Goal: Check status

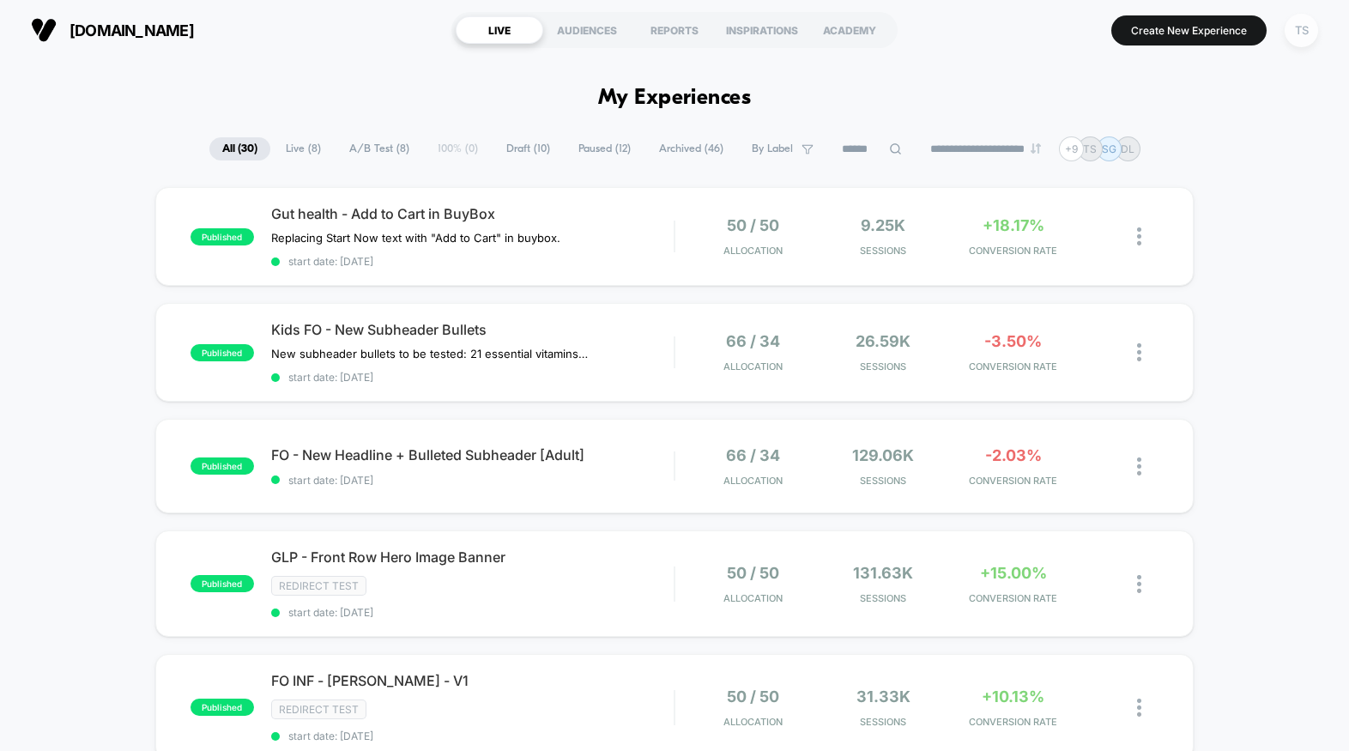
click at [1295, 39] on div "TS" at bounding box center [1301, 30] width 33 height 33
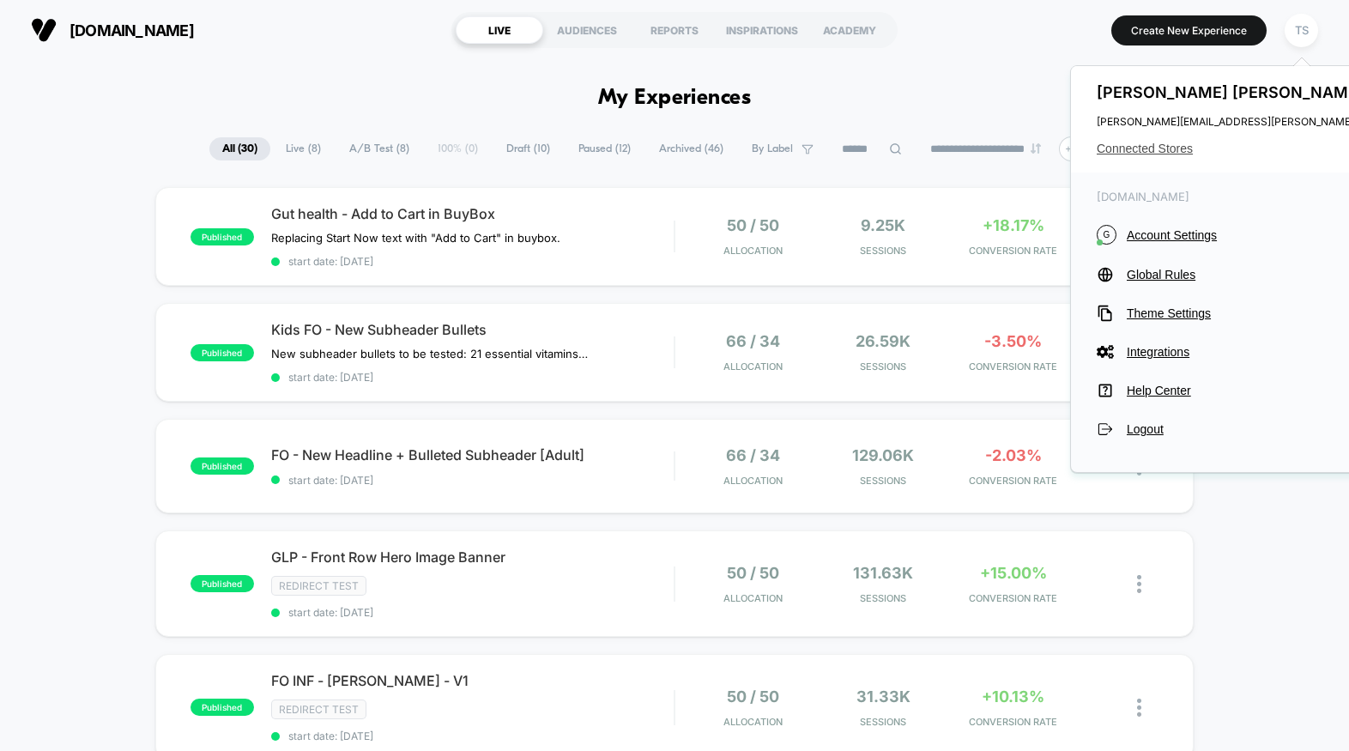
click at [1167, 144] on span "Connected Stores" at bounding box center [1267, 149] width 341 height 14
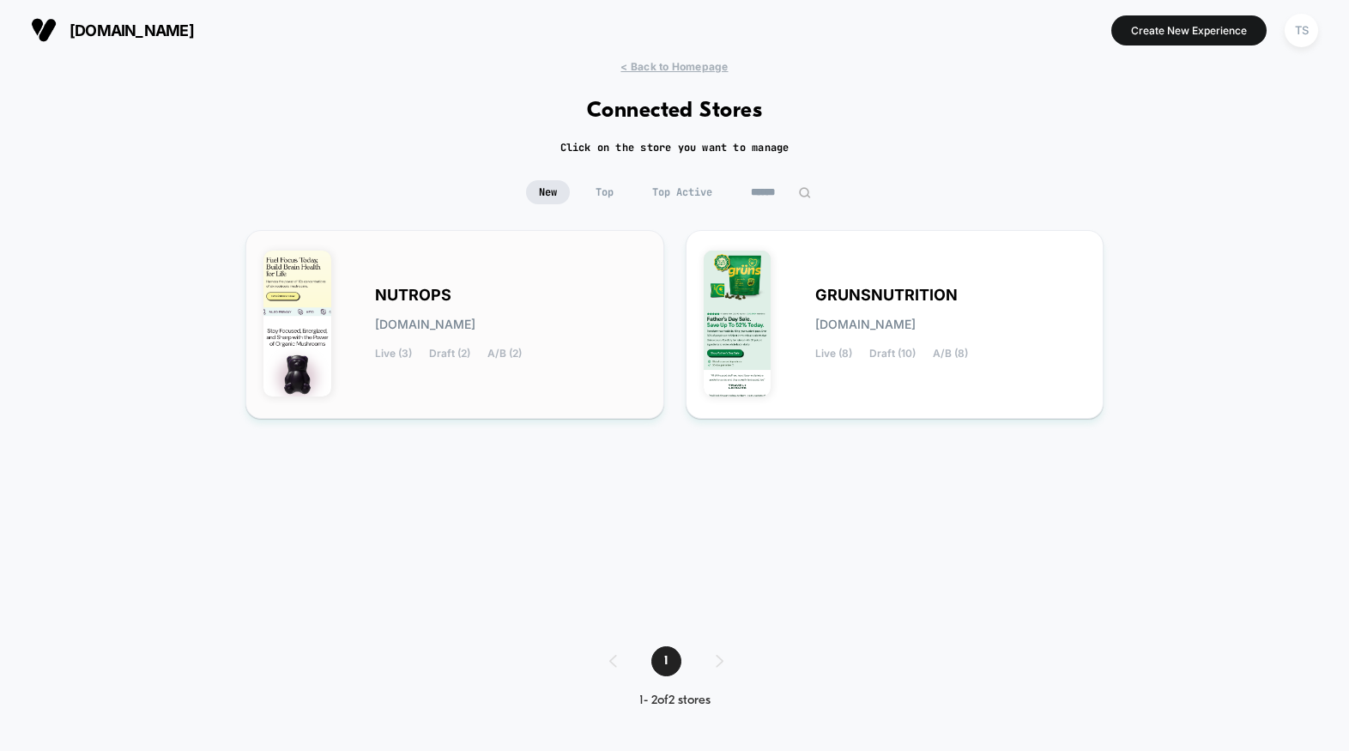
click at [471, 277] on div "NUTROPS [DOMAIN_NAME] Live (3) Draft (2) A/B (2)" at bounding box center [455, 324] width 383 height 153
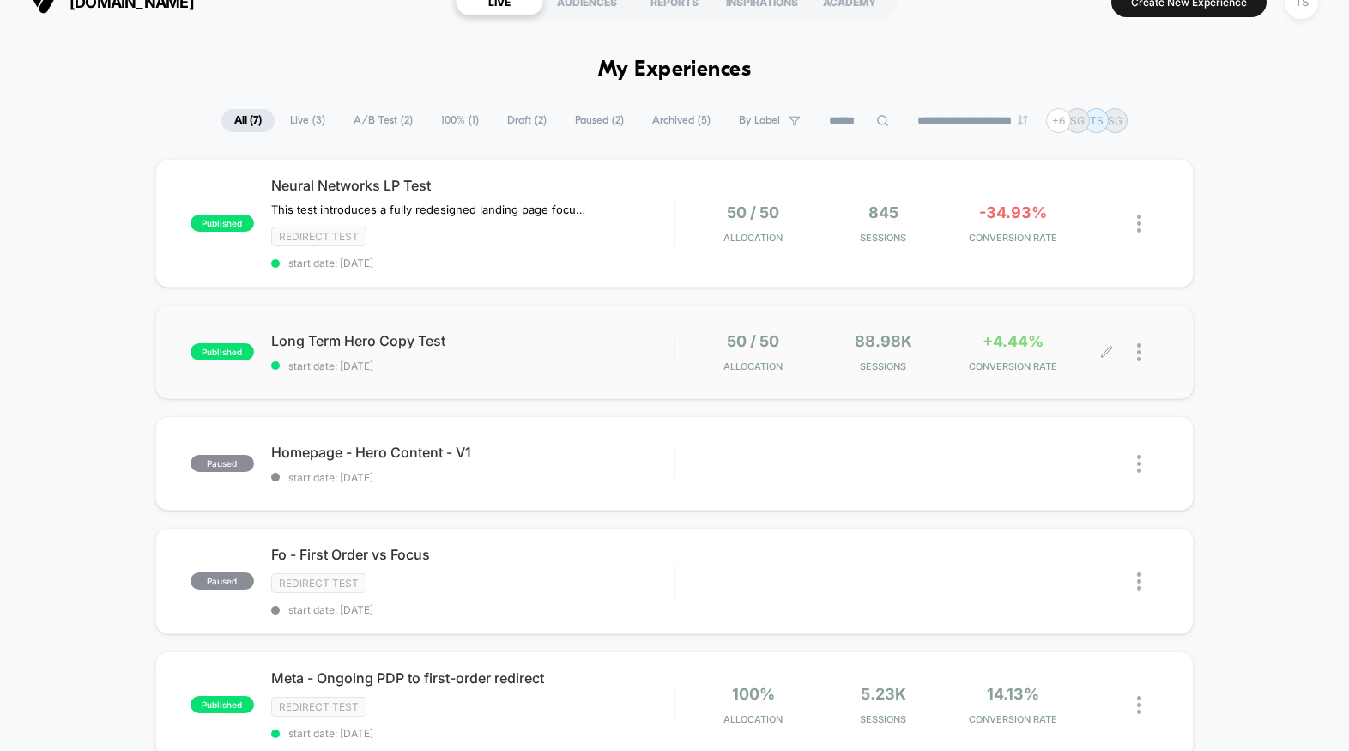
scroll to position [34, 0]
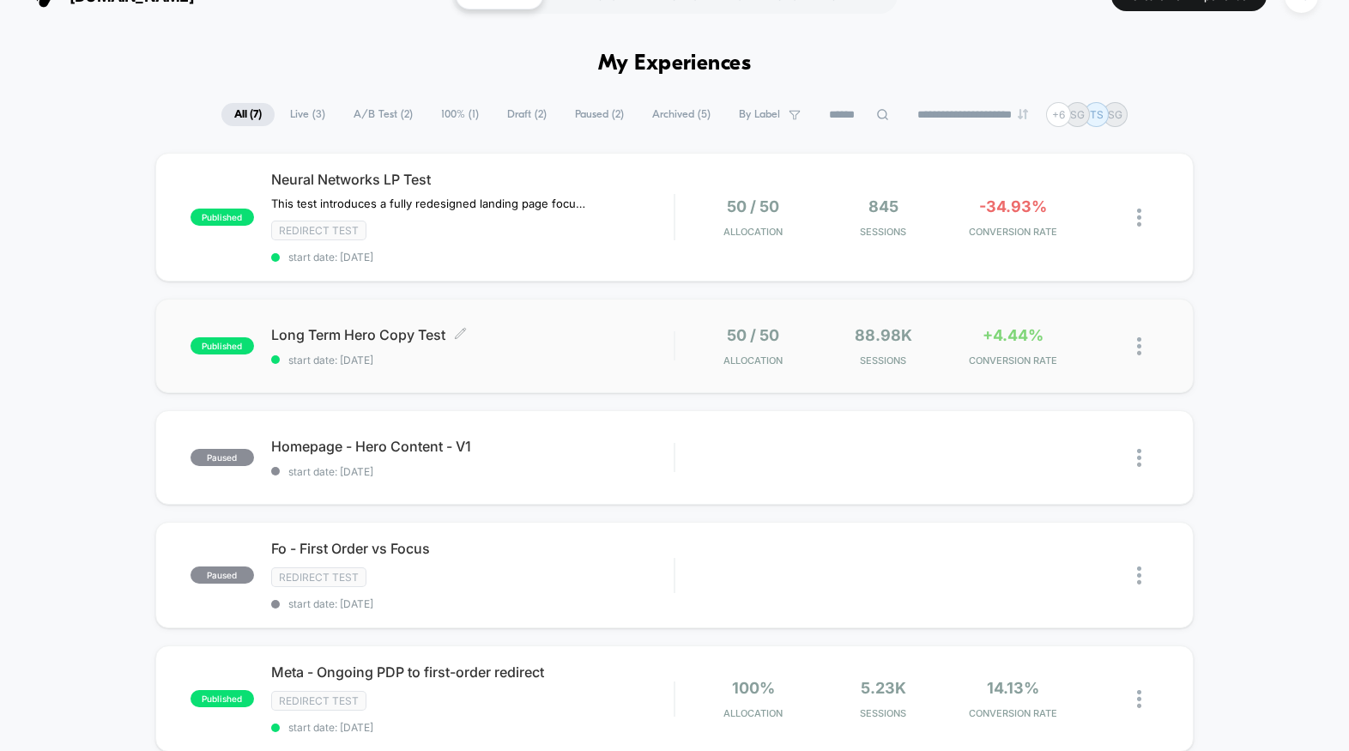
click at [640, 349] on div "Long Term Hero Copy Test Click to edit experience details Click to edit experie…" at bounding box center [472, 346] width 403 height 40
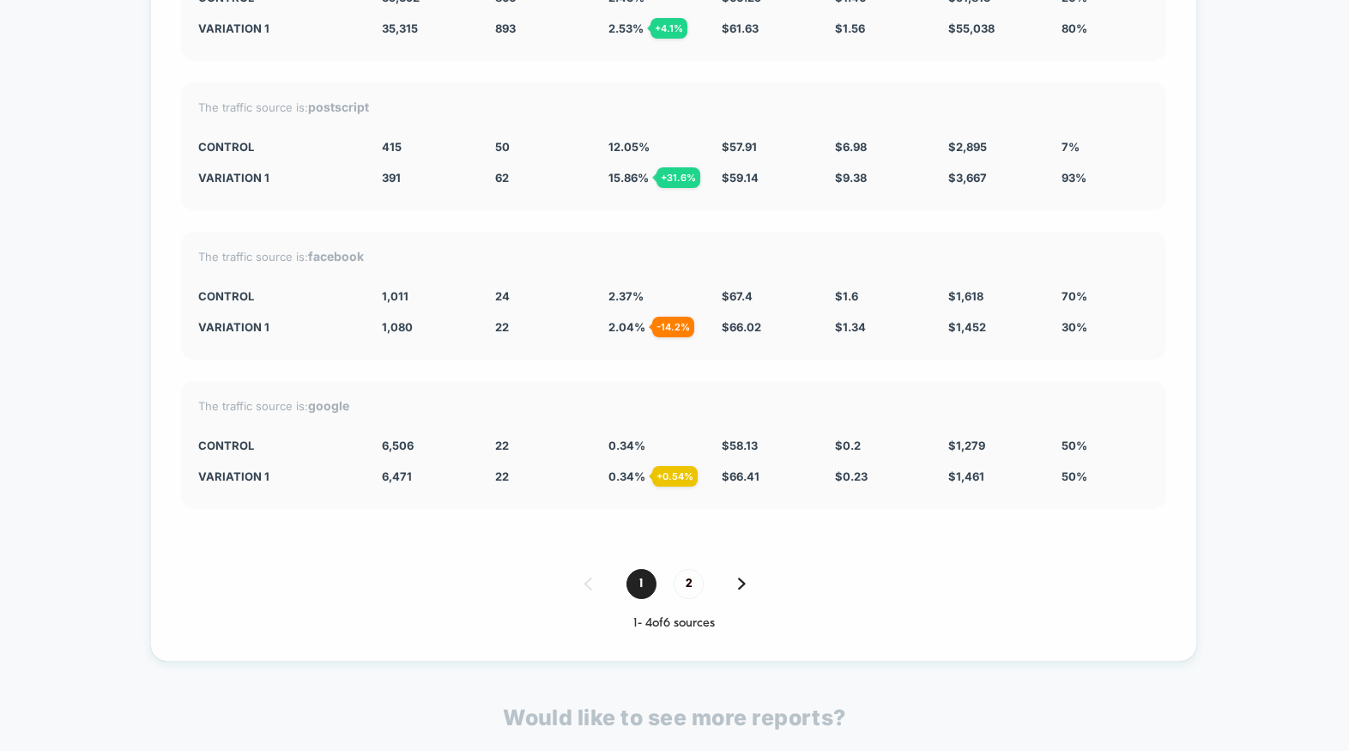
scroll to position [8621, 0]
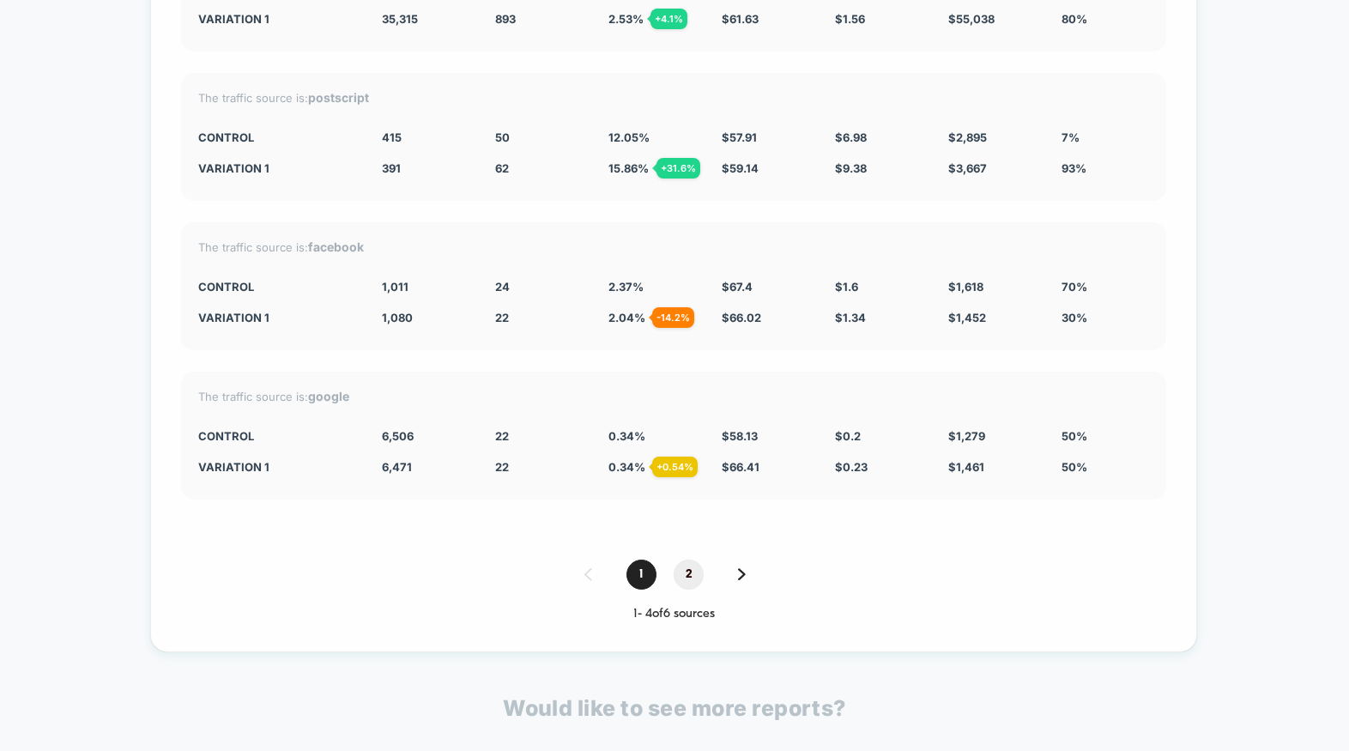
click at [683, 573] on span "2" at bounding box center [689, 575] width 30 height 30
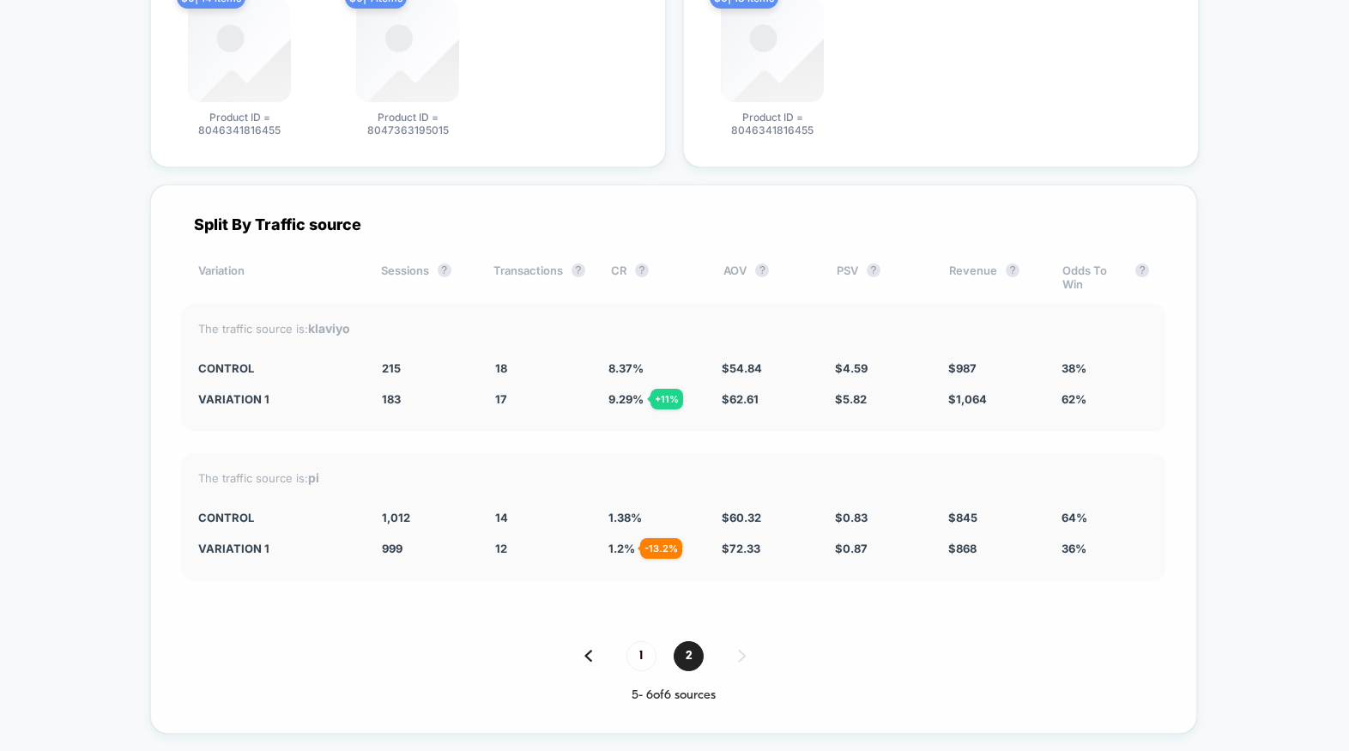
scroll to position [8325, 0]
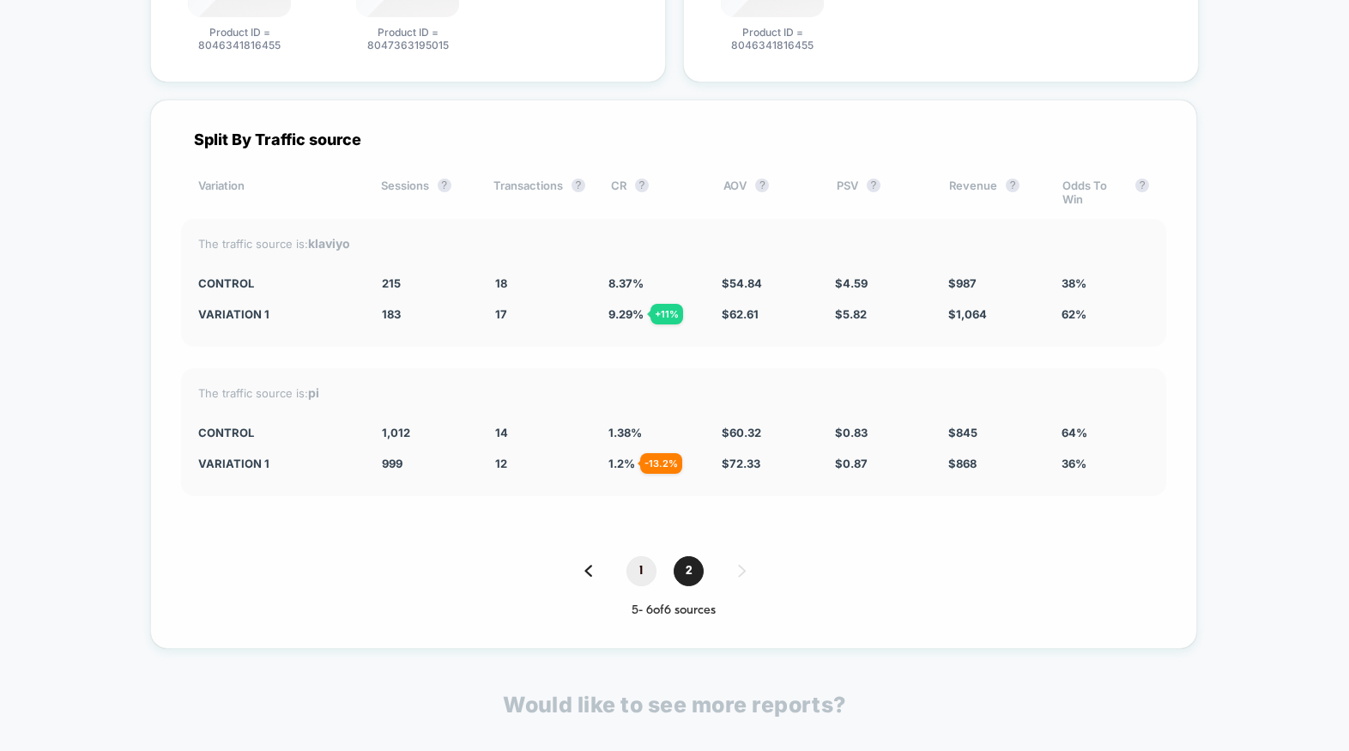
click at [642, 561] on span "1" at bounding box center [642, 571] width 30 height 30
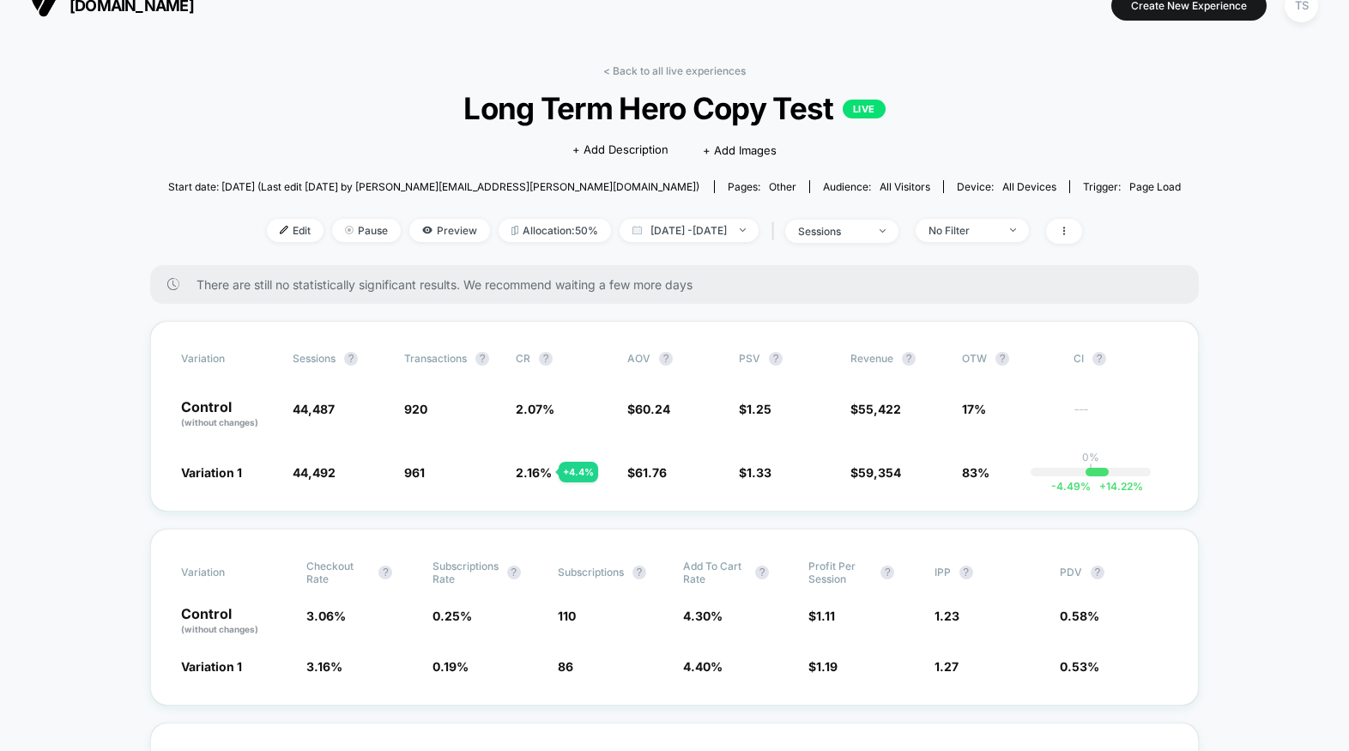
scroll to position [0, 0]
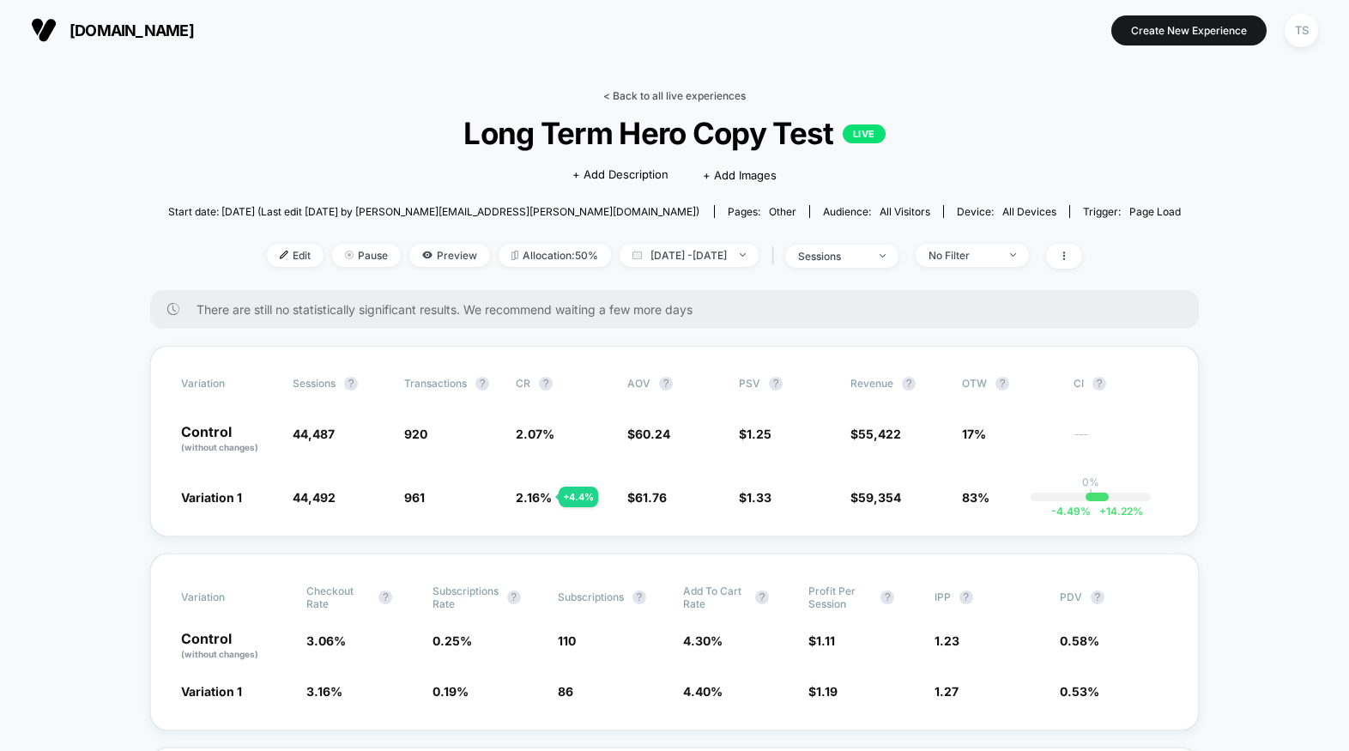
click at [656, 92] on link "< Back to all live experiences" at bounding box center [674, 95] width 143 height 13
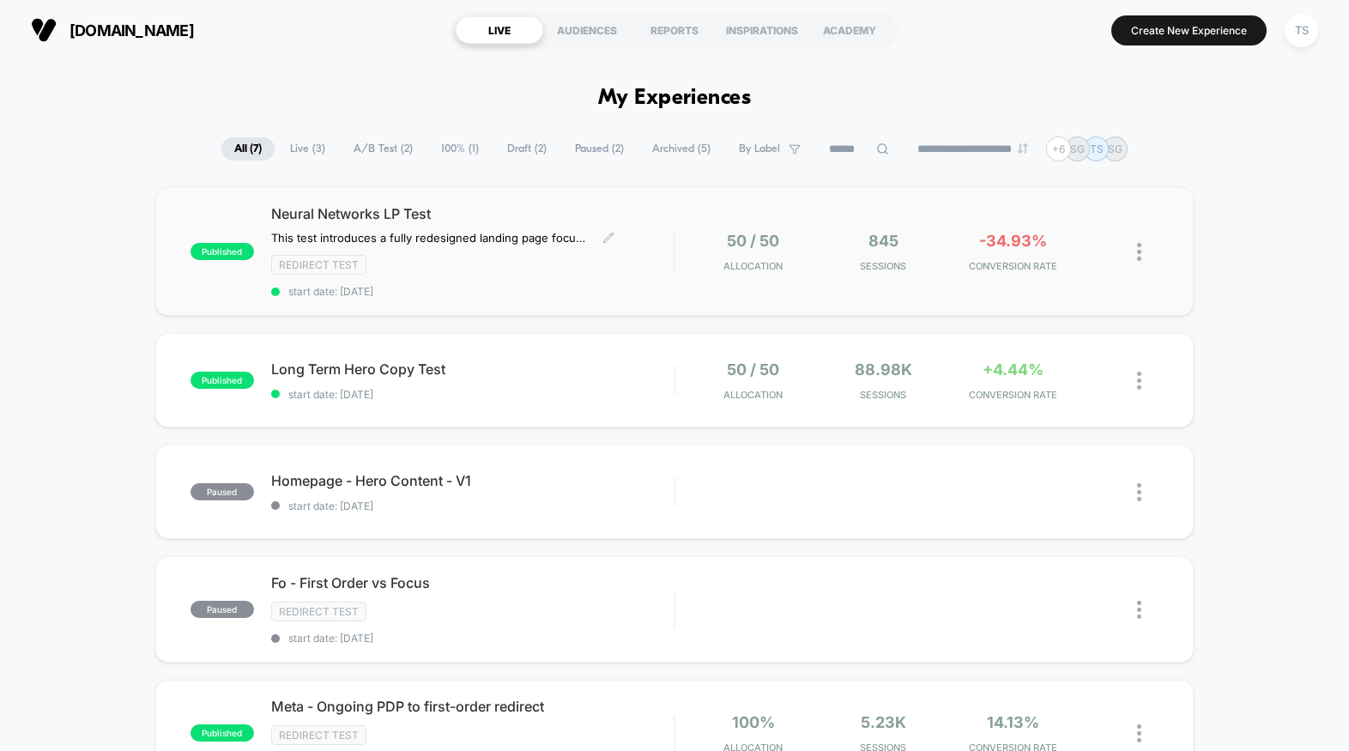
click at [626, 277] on div "Neural Networks LP Test This test introduces a fully redesigned landing page fo…" at bounding box center [472, 251] width 403 height 93
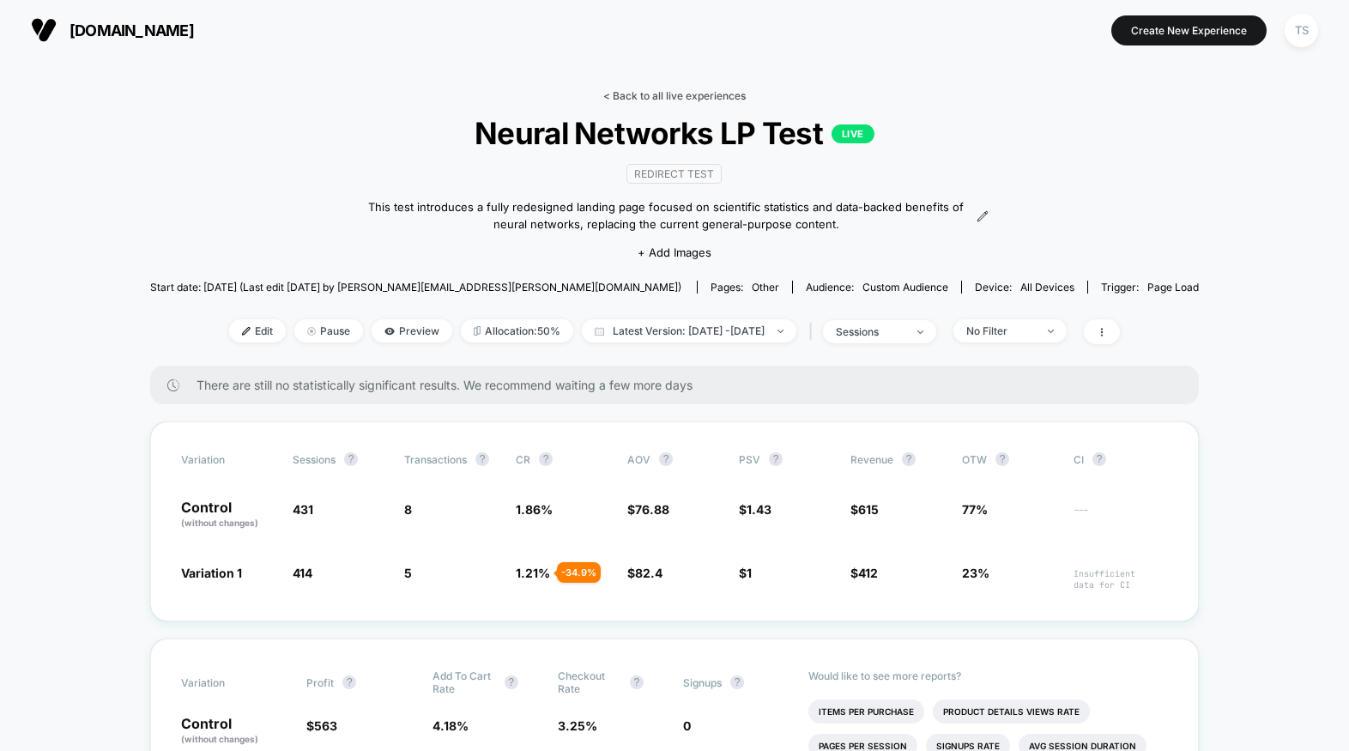
click at [701, 95] on link "< Back to all live experiences" at bounding box center [674, 95] width 143 height 13
